Goal: Communication & Community: Participate in discussion

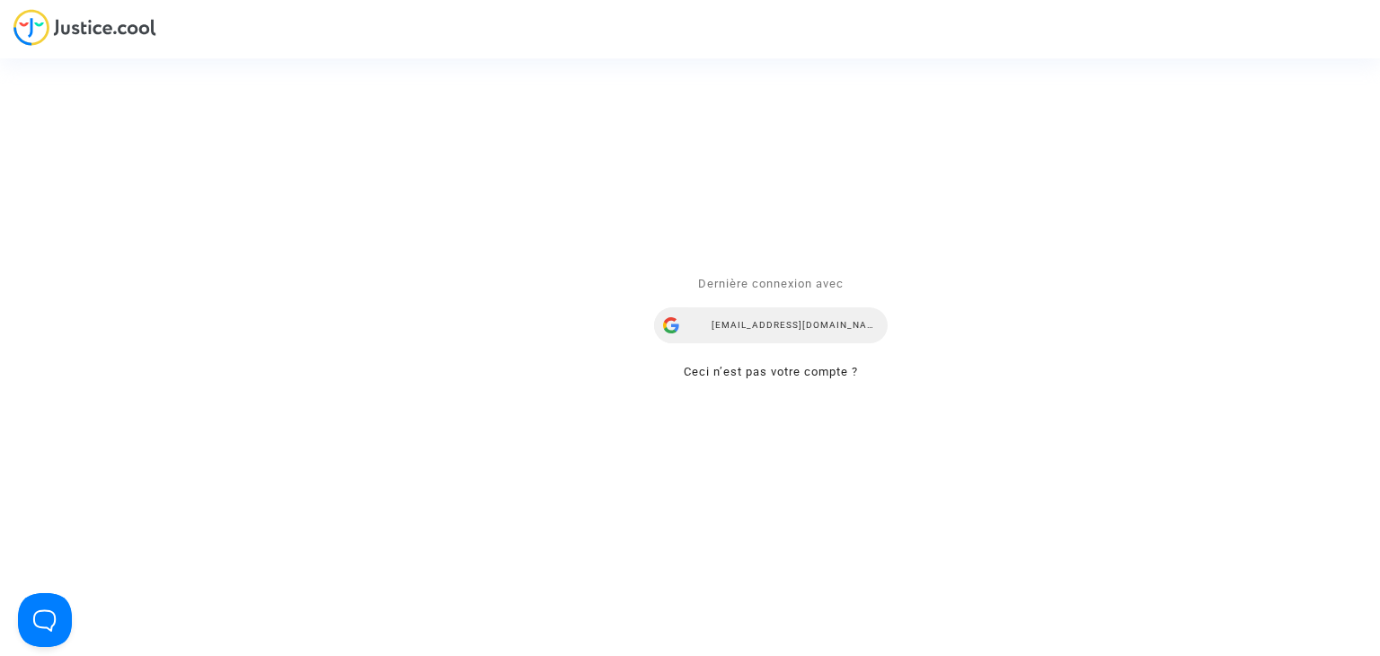
click at [754, 319] on div "[EMAIL_ADDRESS][DOMAIN_NAME]" at bounding box center [771, 326] width 234 height 36
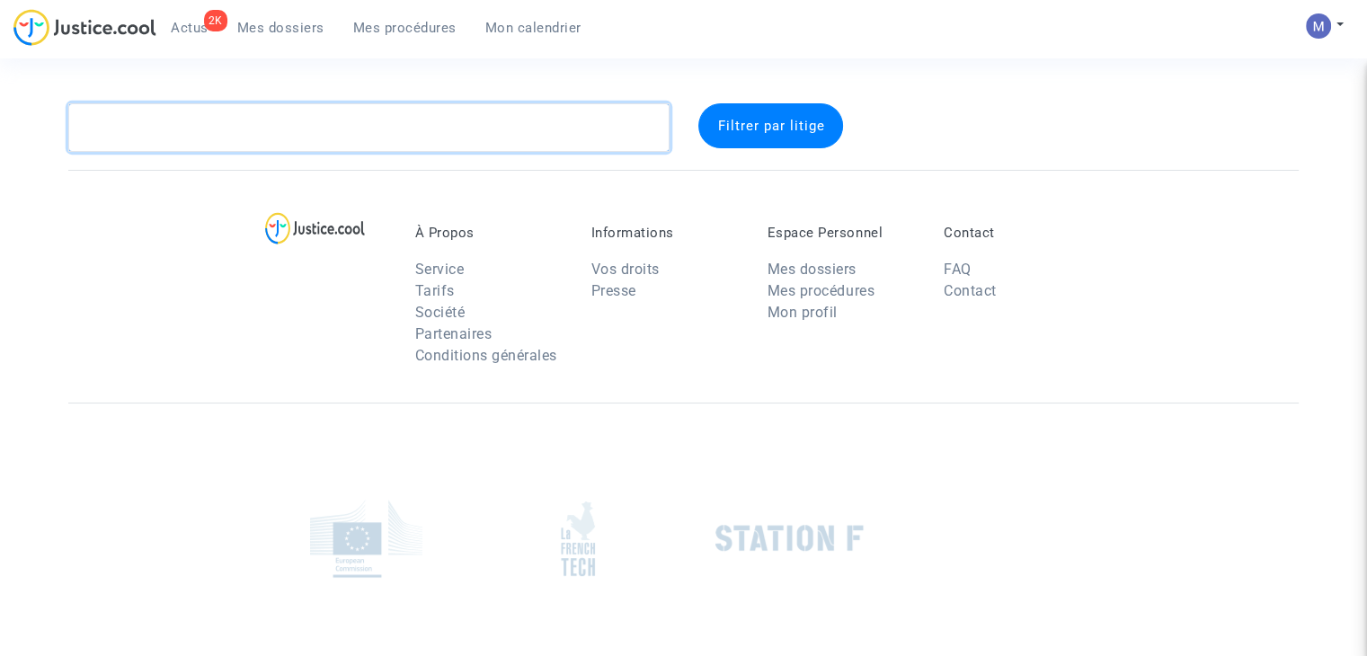
click at [309, 134] on textarea at bounding box center [368, 127] width 601 height 49
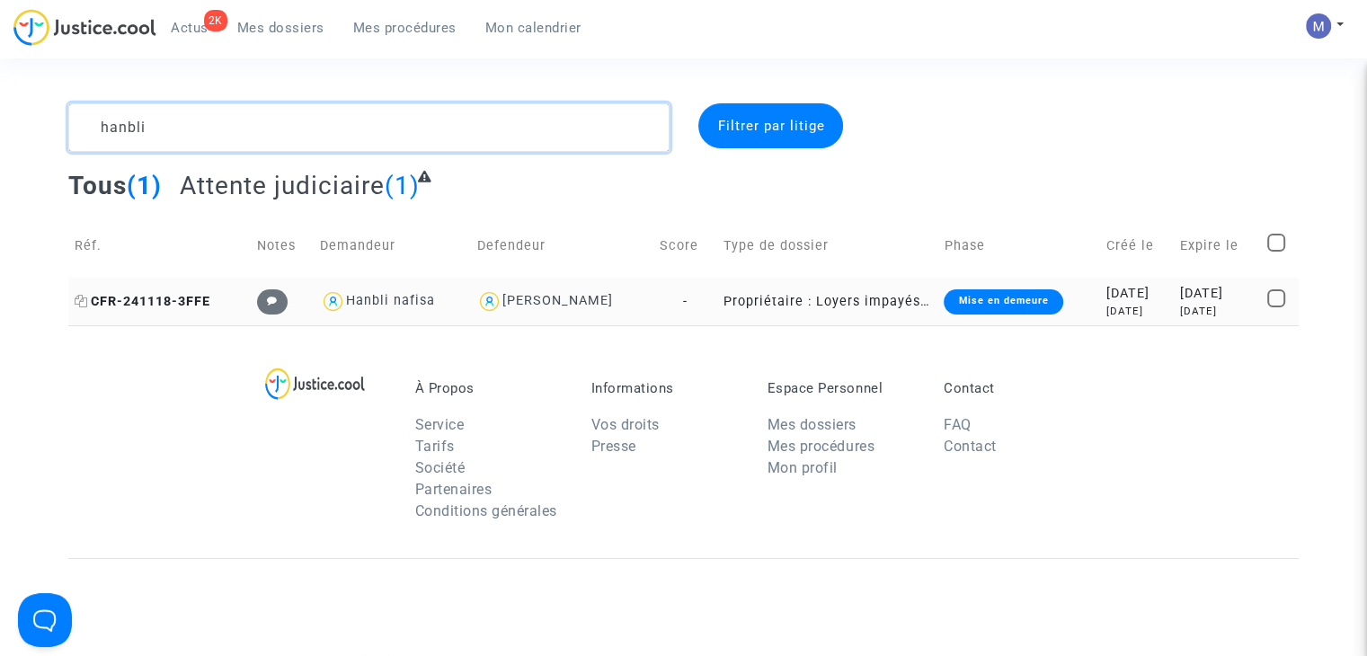
type textarea "hanbli"
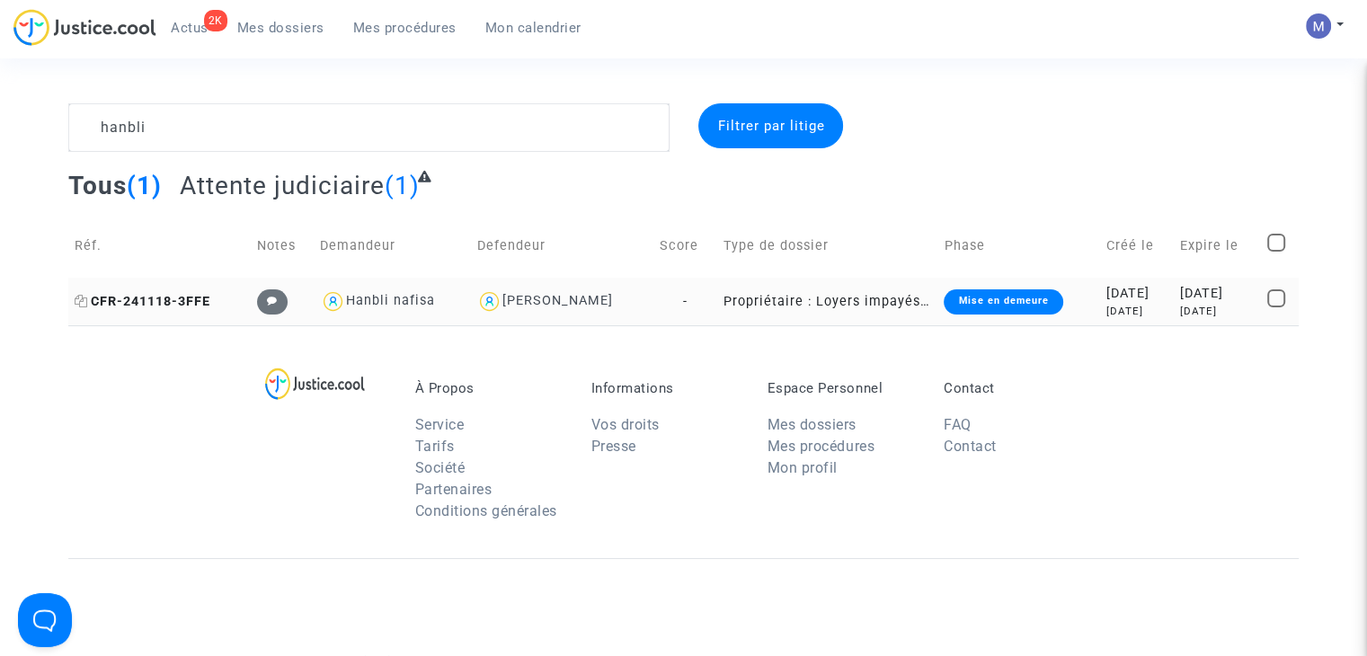
click at [194, 303] on span "CFR-241118-3FFE" at bounding box center [143, 301] width 136 height 15
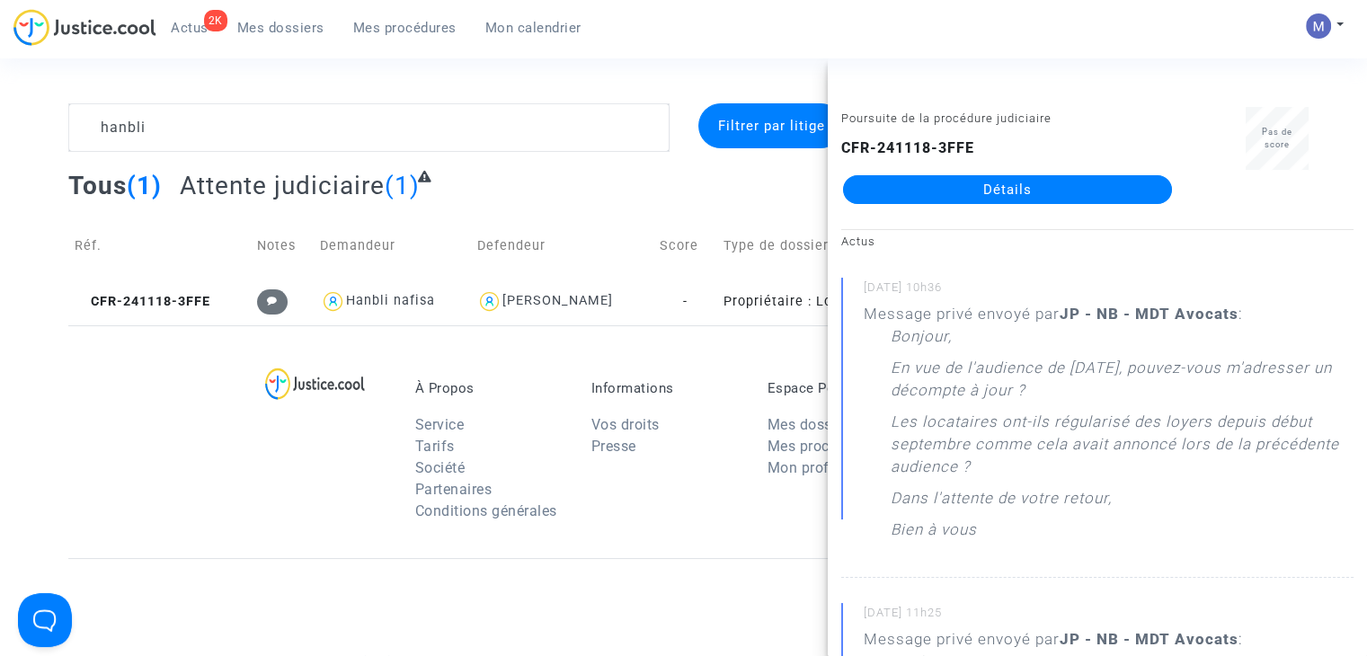
click at [1001, 195] on link "Détails" at bounding box center [1007, 189] width 329 height 29
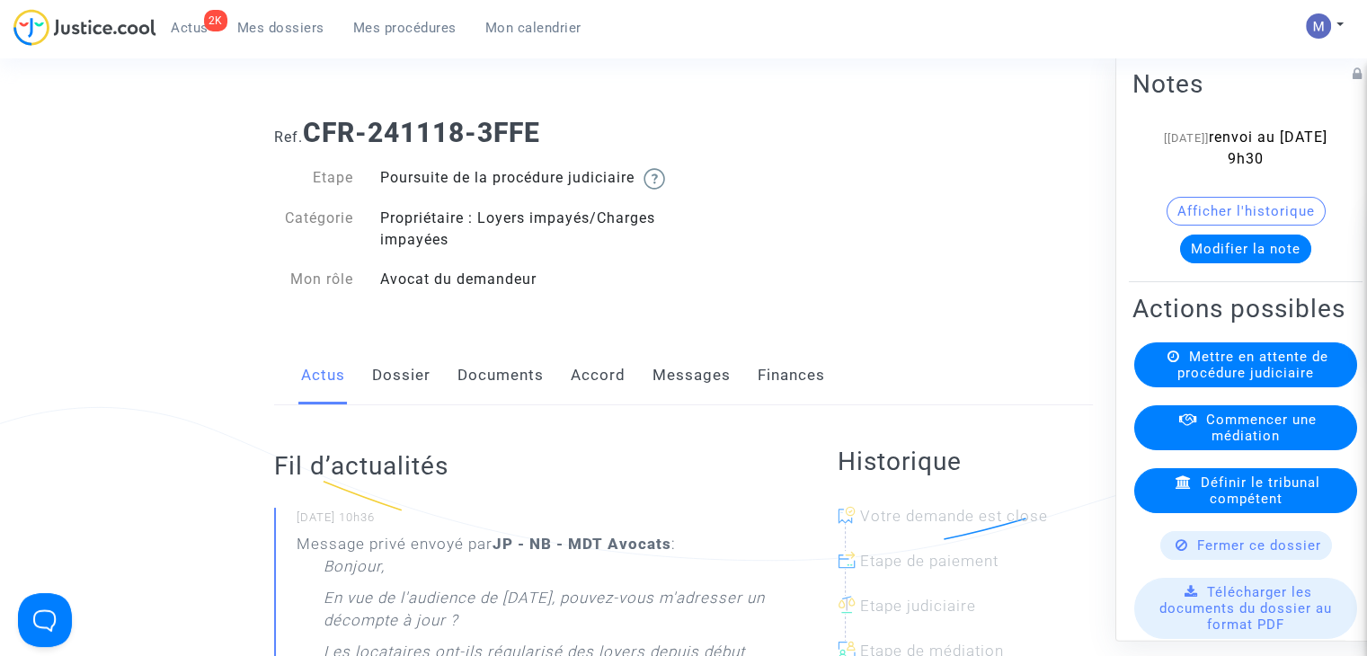
click at [661, 402] on link "Messages" at bounding box center [691, 375] width 78 height 59
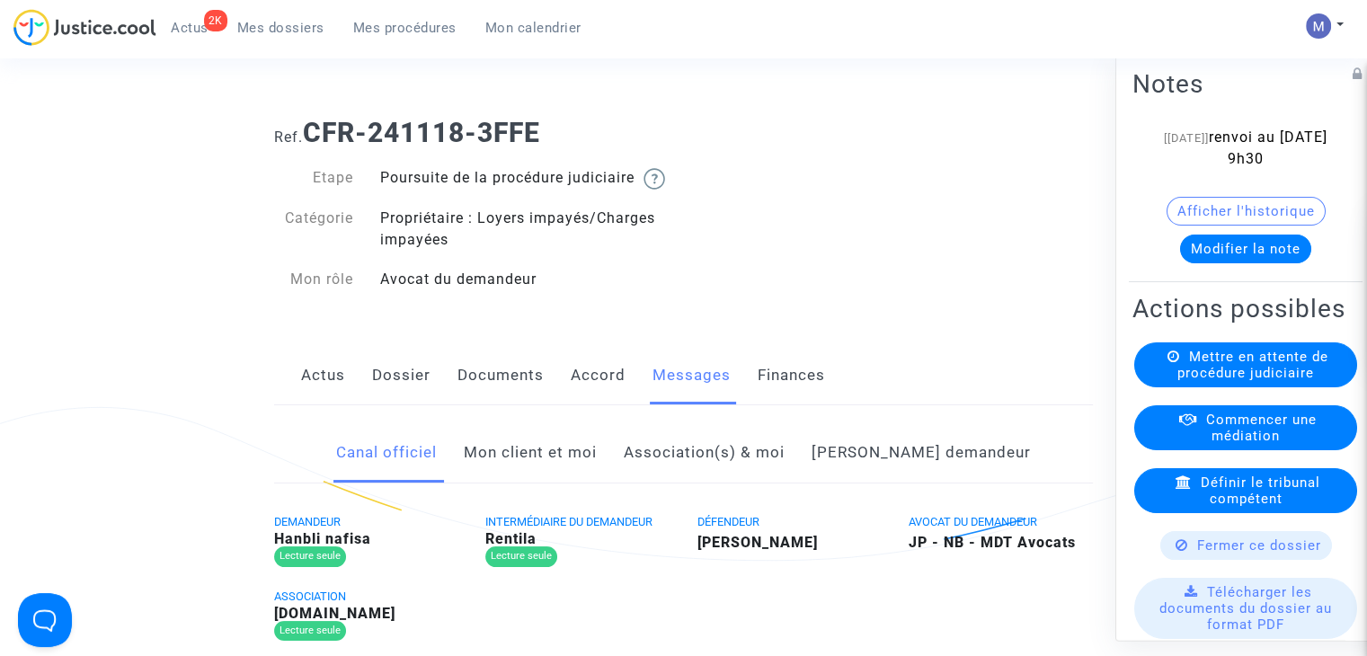
click at [564, 480] on link "Mon client et moi" at bounding box center [530, 452] width 133 height 59
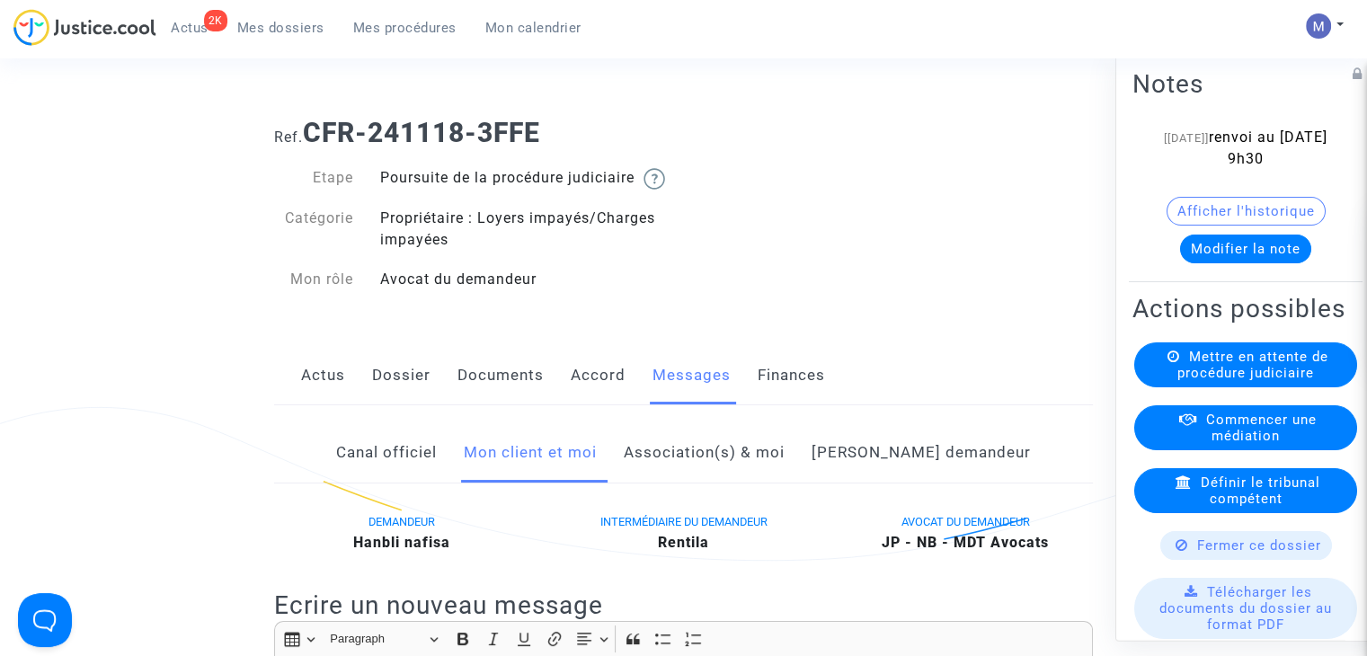
scroll to position [270, 0]
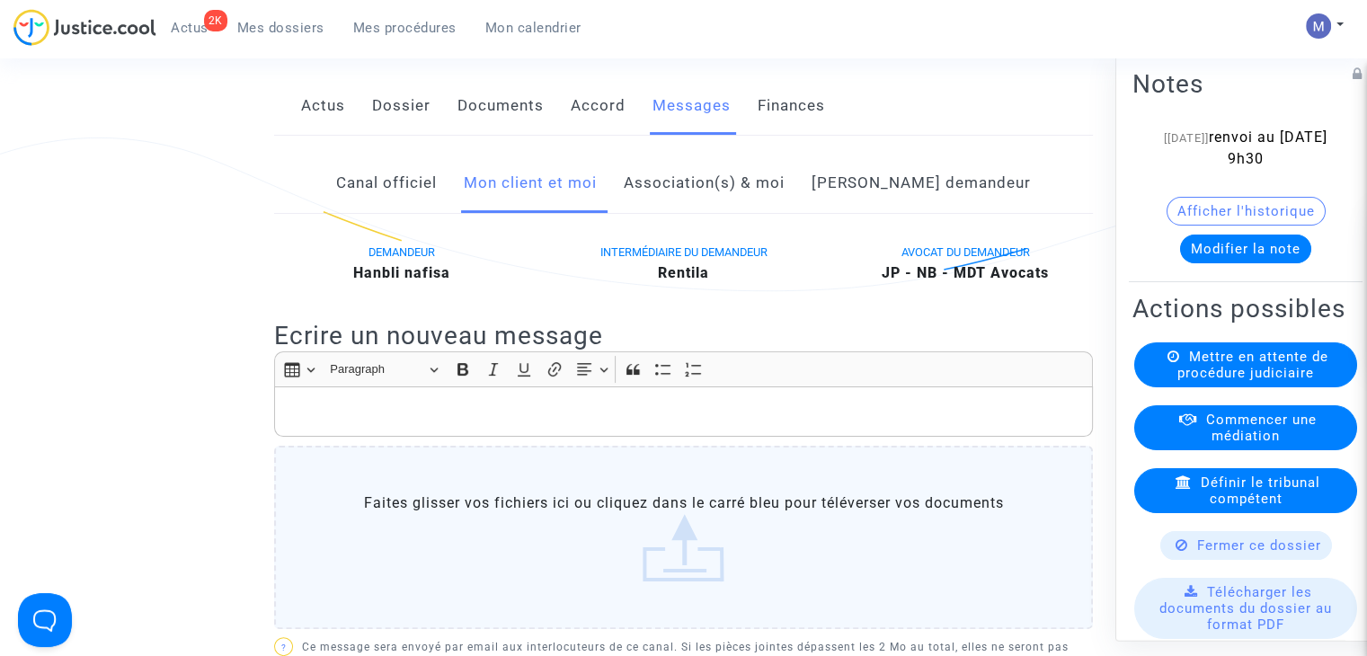
click at [316, 423] on p "Rich Text Editor, main" at bounding box center [684, 412] width 800 height 22
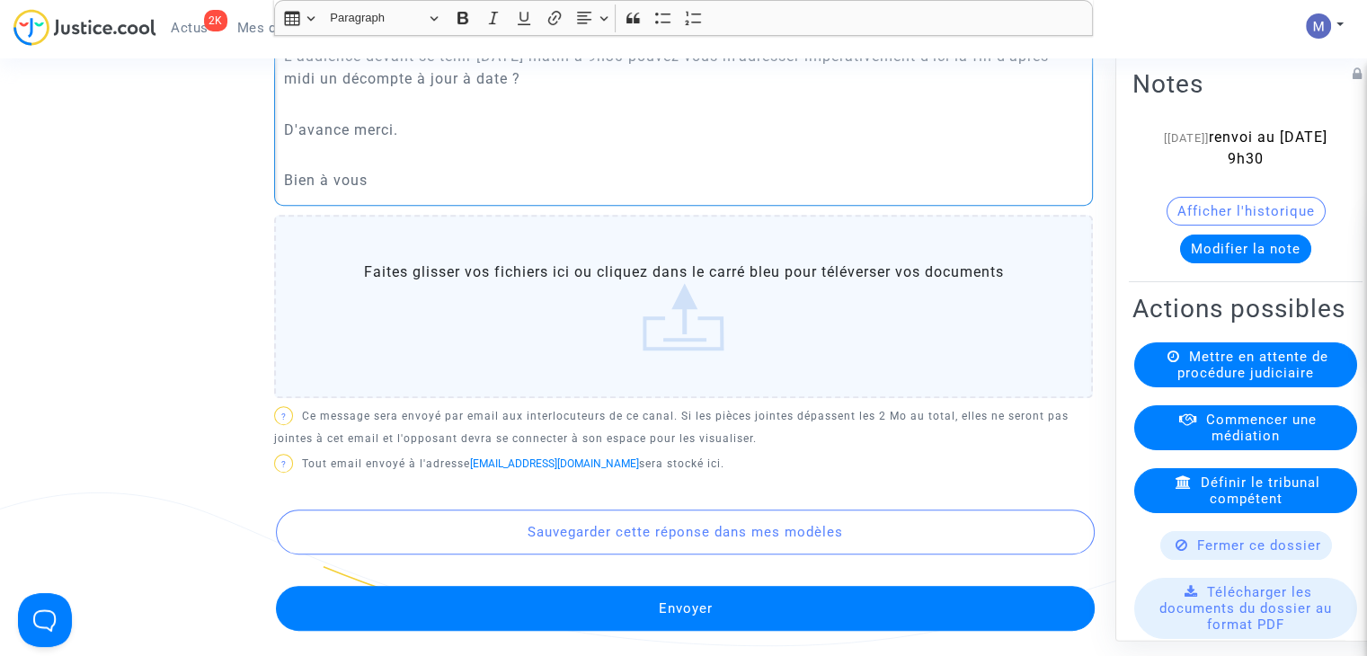
scroll to position [719, 0]
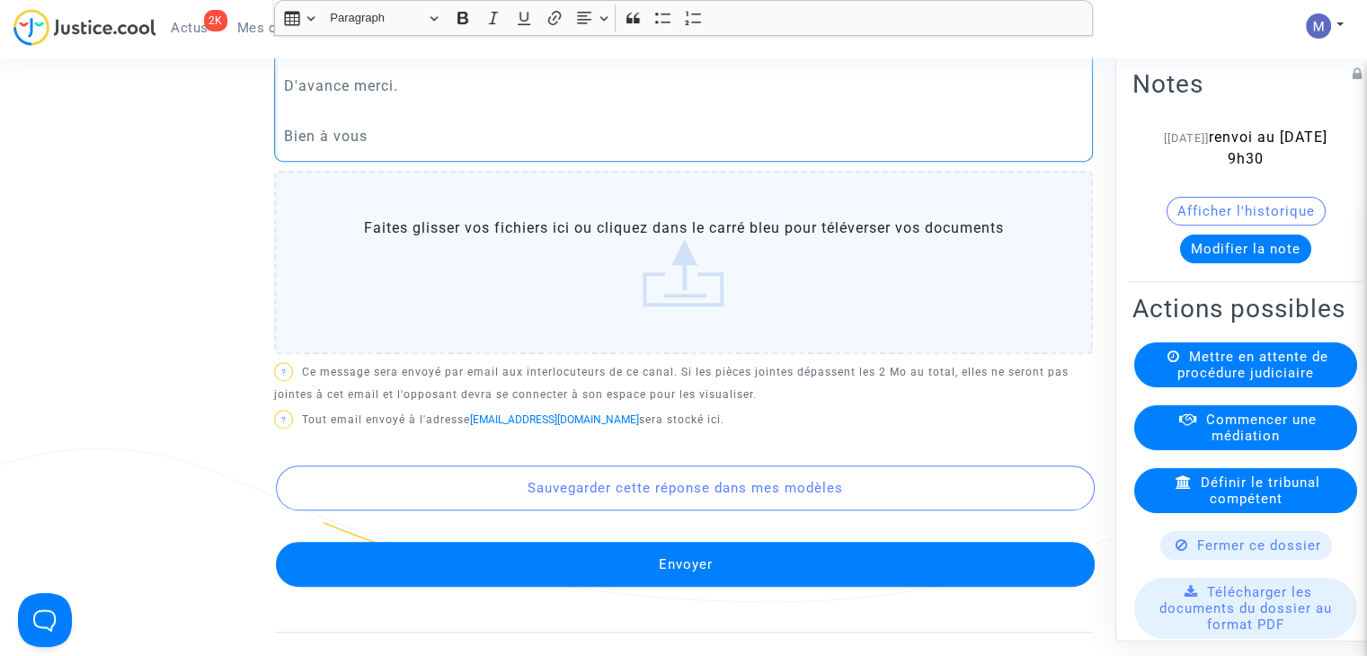
click at [692, 573] on button "Envoyer" at bounding box center [685, 564] width 819 height 45
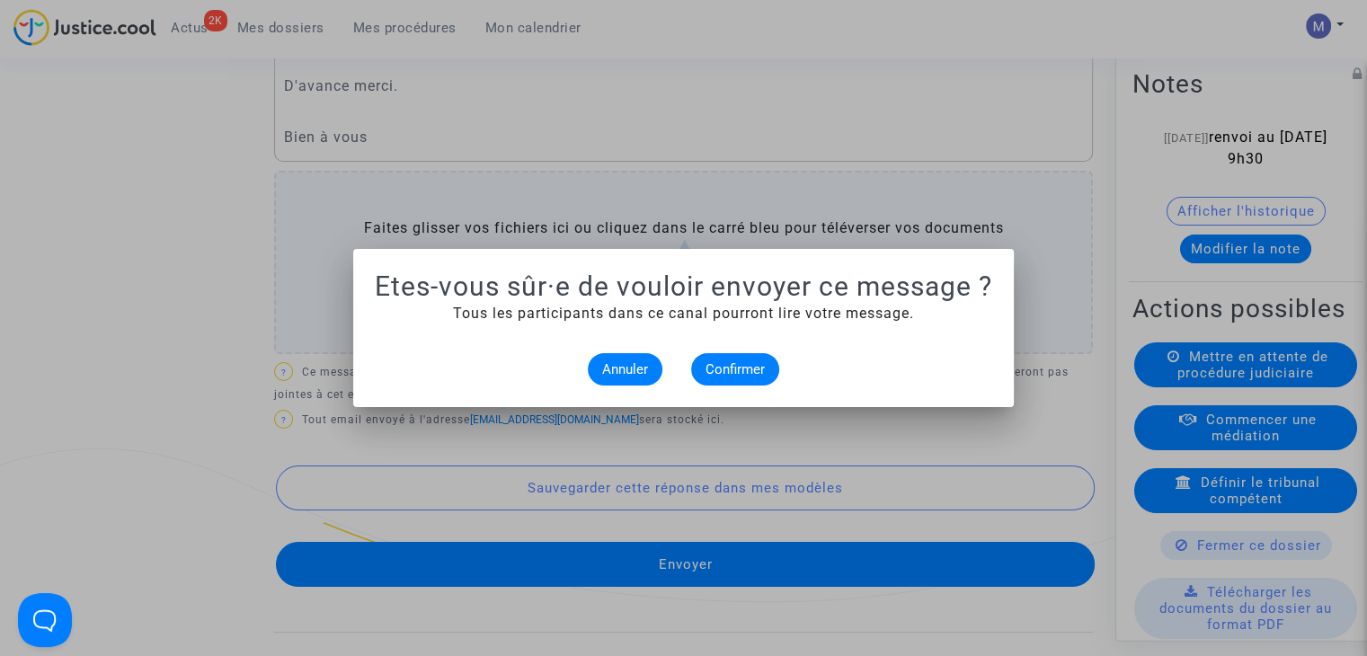
scroll to position [0, 0]
click at [745, 368] on span "Confirmer" at bounding box center [735, 369] width 59 height 16
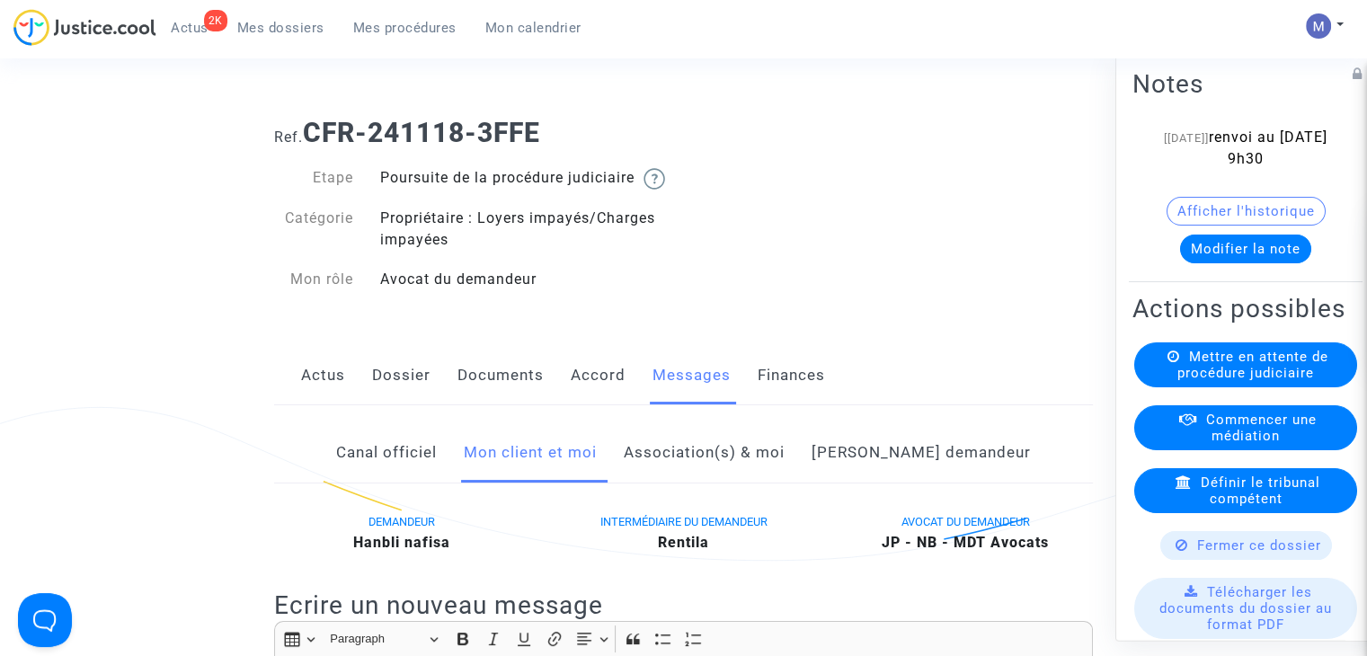
click at [278, 28] on span "Mes dossiers" at bounding box center [280, 28] width 87 height 16
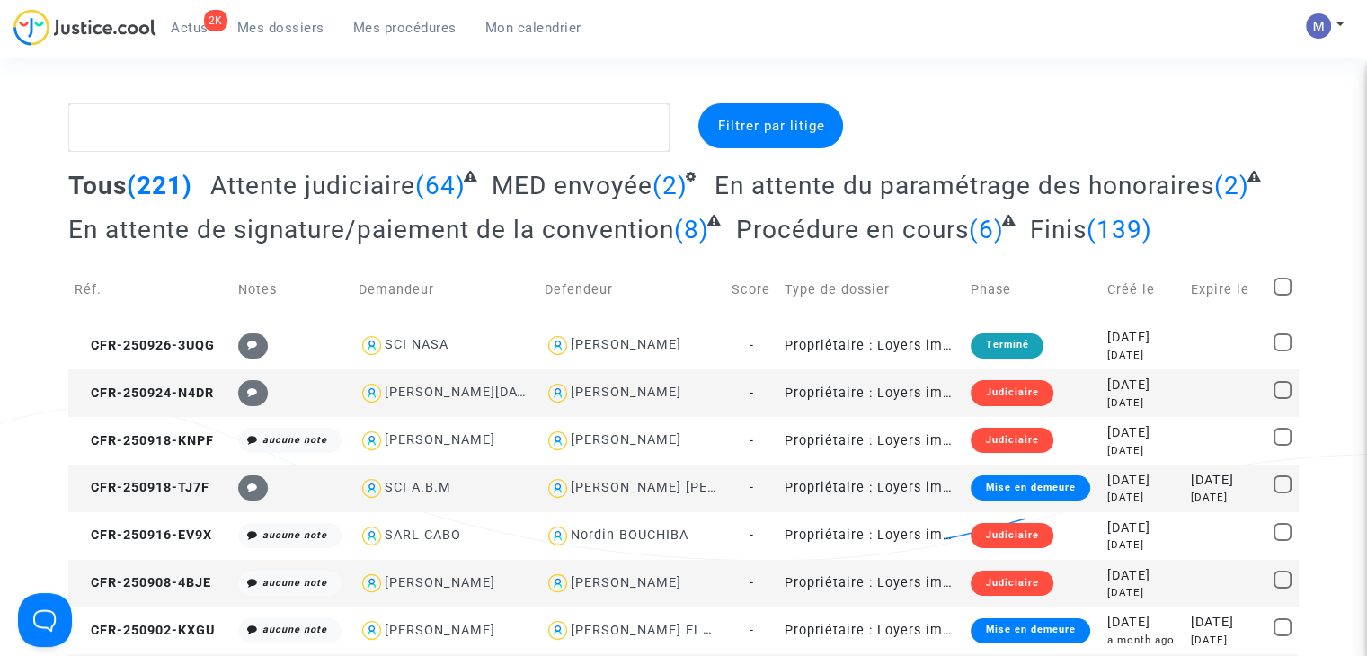
click at [352, 186] on span "Attente judiciaire" at bounding box center [312, 186] width 205 height 30
